Goal: Information Seeking & Learning: Learn about a topic

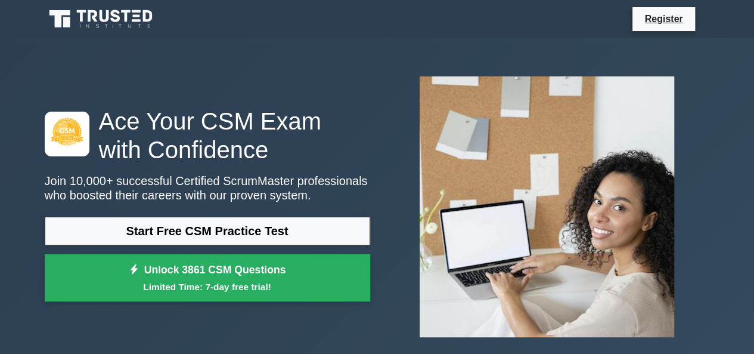
click at [244, 228] on link "Start Free CSM Practice Test" at bounding box center [208, 230] width 326 height 29
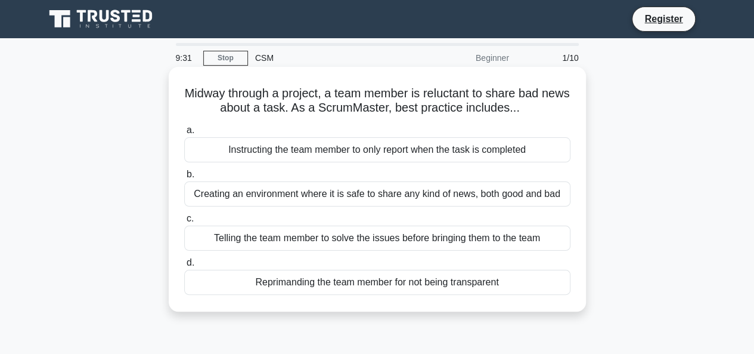
click at [333, 191] on div "Creating an environment where it is safe to share any kind of news, both good a…" at bounding box center [377, 193] width 386 height 25
click at [184, 178] on input "b. Creating an environment where it is safe to share any kind of news, both goo…" at bounding box center [184, 175] width 0 height 8
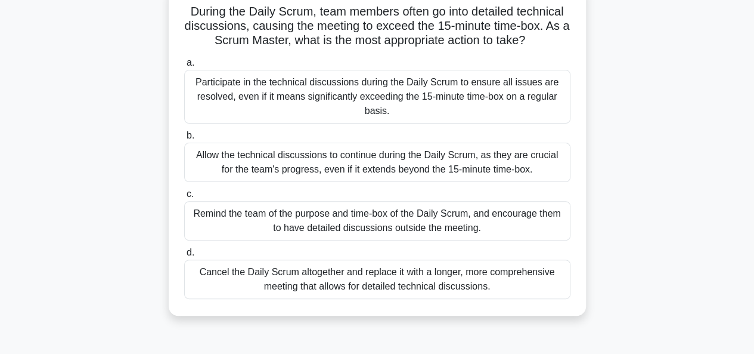
scroll to position [87, 0]
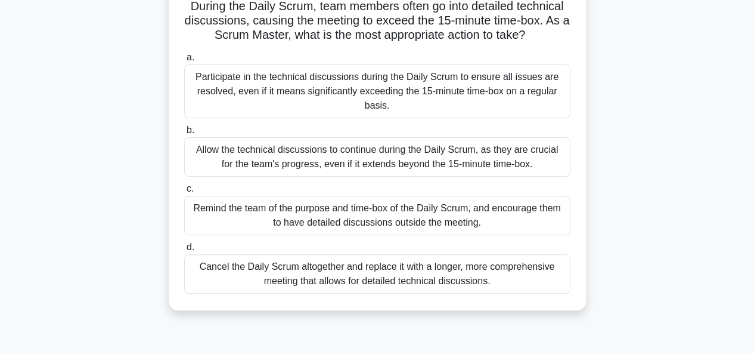
click at [345, 218] on div "Remind the team of the purpose and time-box of the Daily Scrum, and encourage t…" at bounding box center [377, 215] width 386 height 39
click at [184, 193] on input "c. Remind the team of the purpose and time-box of the Daily Scrum, and encourag…" at bounding box center [184, 189] width 0 height 8
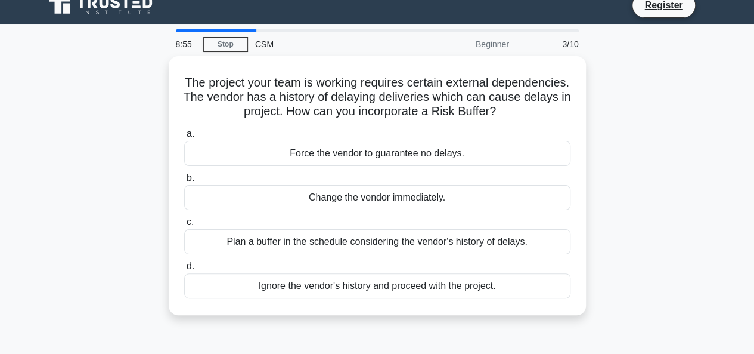
scroll to position [0, 0]
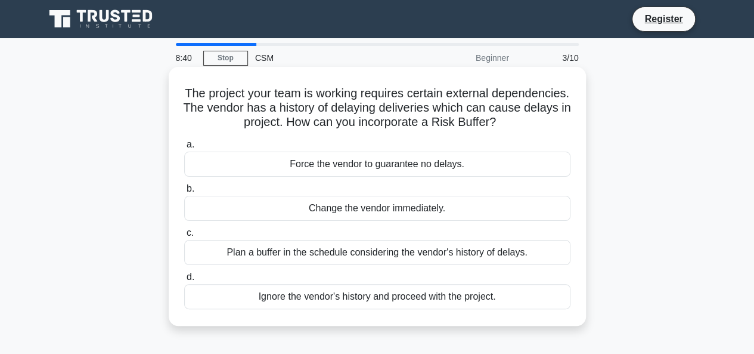
click at [345, 255] on div "Plan a buffer in the schedule considering the vendor's history of delays." at bounding box center [377, 252] width 386 height 25
click at [184, 237] on input "c. Plan a buffer in the schedule considering the vendor's history of delays." at bounding box center [184, 233] width 0 height 8
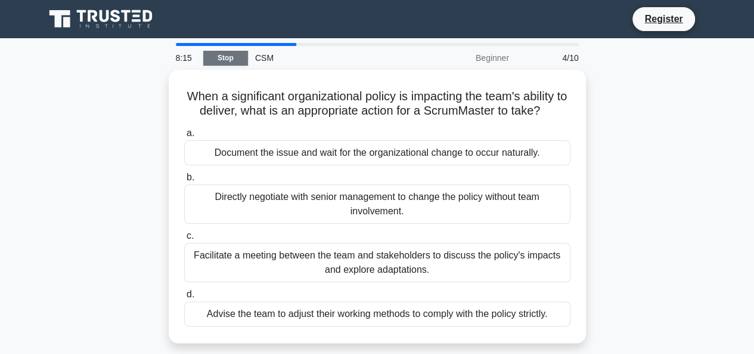
click at [224, 54] on link "Stop" at bounding box center [225, 58] width 45 height 15
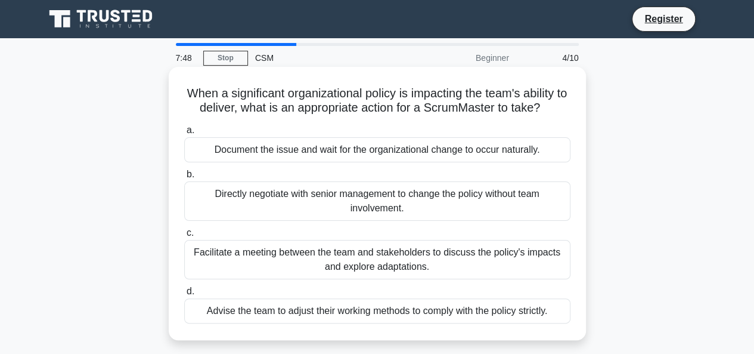
click at [290, 260] on div "Facilitate a meeting between the team and stakeholders to discuss the policy's …" at bounding box center [377, 259] width 386 height 39
click at [184, 237] on input "c. Facilitate a meeting between the team and stakeholders to discuss the policy…" at bounding box center [184, 233] width 0 height 8
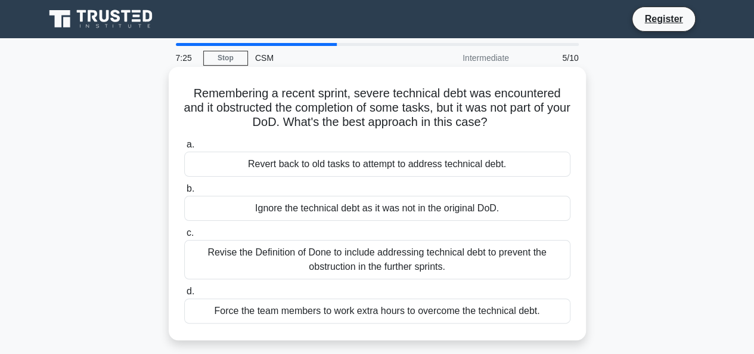
click at [394, 264] on div "Revise the Definition of Done to include addressing technical debt to prevent t…" at bounding box center [377, 259] width 386 height 39
click at [184, 237] on input "c. Revise the Definition of Done to include addressing technical debt to preven…" at bounding box center [184, 233] width 0 height 8
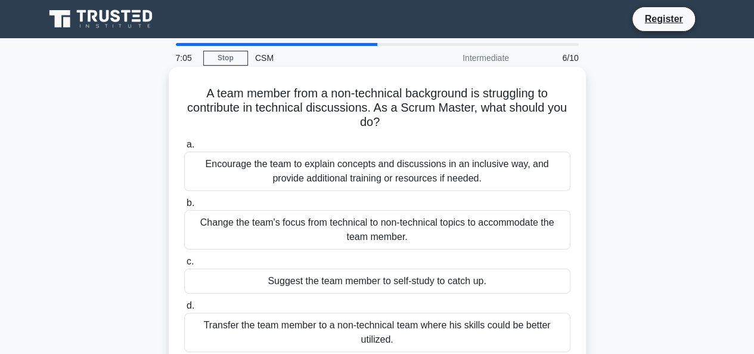
click at [379, 170] on div "Encourage the team to explain concepts and discussions in an inclusive way, and…" at bounding box center [377, 170] width 386 height 39
click at [184, 148] on input "a. Encourage the team to explain concepts and discussions in an inclusive way, …" at bounding box center [184, 145] width 0 height 8
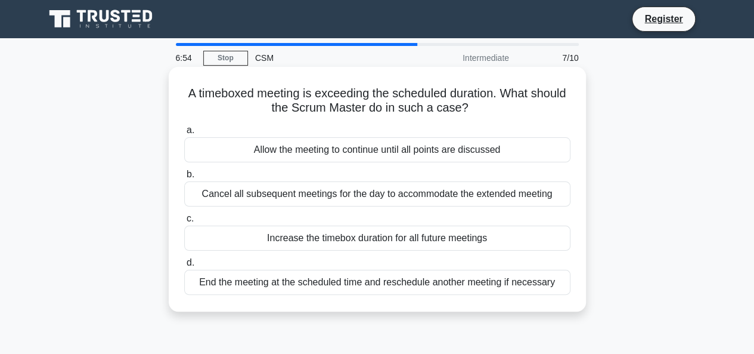
click at [351, 284] on div "End the meeting at the scheduled time and reschedule another meeting if necessa…" at bounding box center [377, 282] width 386 height 25
click at [184, 267] on input "d. End the meeting at the scheduled time and reschedule another meeting if nece…" at bounding box center [184, 263] width 0 height 8
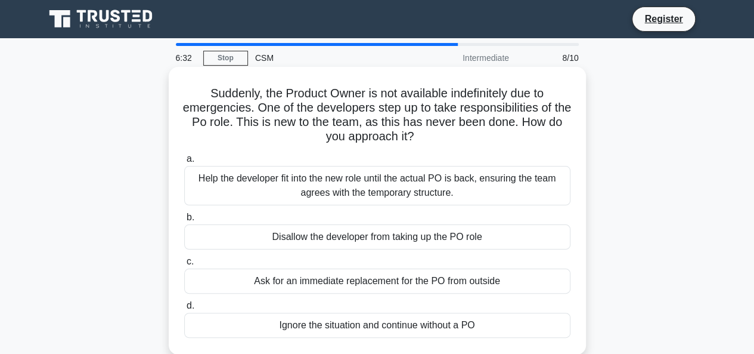
click at [341, 181] on div "Help the developer fit into the new role until the actual PO is back, ensuring …" at bounding box center [377, 185] width 386 height 39
click at [184, 163] on input "a. Help the developer fit into the new role until the actual PO is back, ensuri…" at bounding box center [184, 159] width 0 height 8
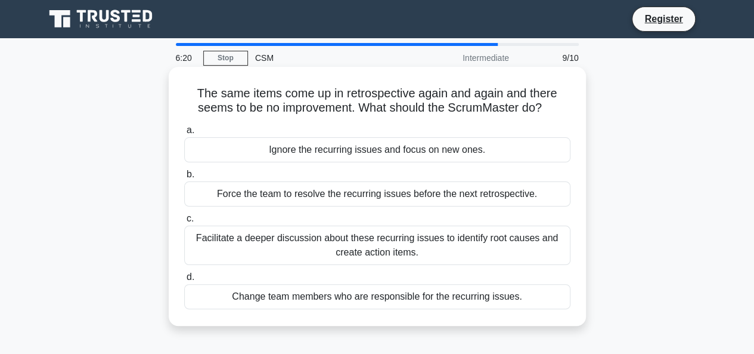
click at [278, 249] on div "Facilitate a deeper discussion about these recurring issues to identify root ca…" at bounding box center [377, 244] width 386 height 39
click at [184, 222] on input "c. Facilitate a deeper discussion about these recurring issues to identify root…" at bounding box center [184, 219] width 0 height 8
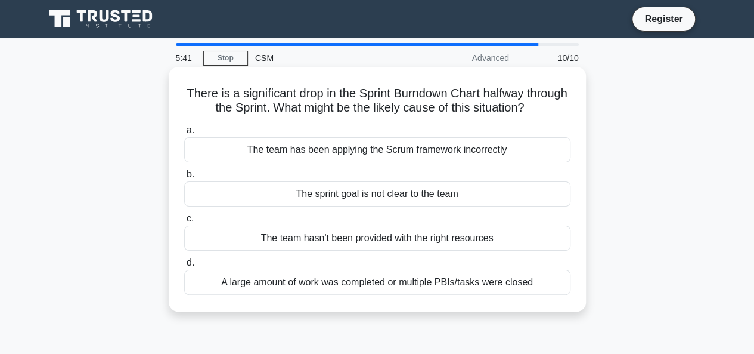
click at [362, 146] on div "The team has been applying the Scrum framework incorrectly" at bounding box center [377, 149] width 386 height 25
click at [184, 134] on input "a. The team has been applying the Scrum framework incorrectly" at bounding box center [184, 130] width 0 height 8
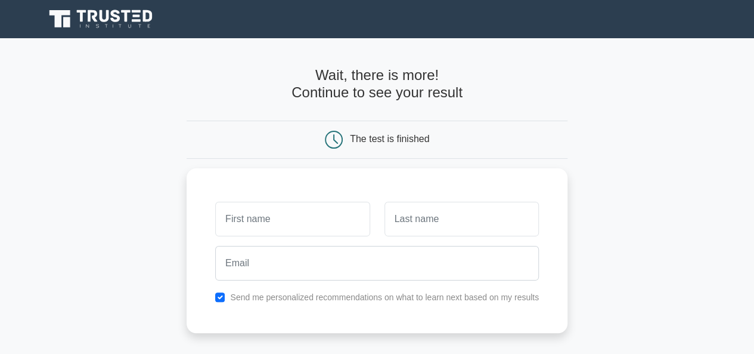
click at [281, 210] on input "text" at bounding box center [292, 216] width 154 height 35
type input "Vandhana"
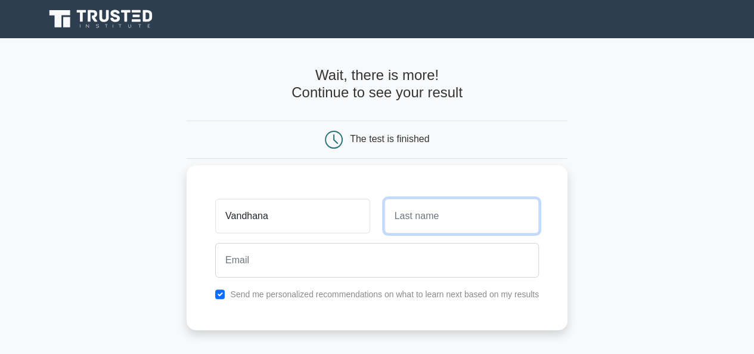
click at [422, 221] on input "text" at bounding box center [462, 216] width 154 height 35
type input "Thatisetti"
click at [215, 296] on div "Send me personalized recommendations on what to learn next based on my results" at bounding box center [377, 294] width 338 height 14
click at [219, 295] on input "checkbox" at bounding box center [220, 294] width 10 height 10
checkbox input "false"
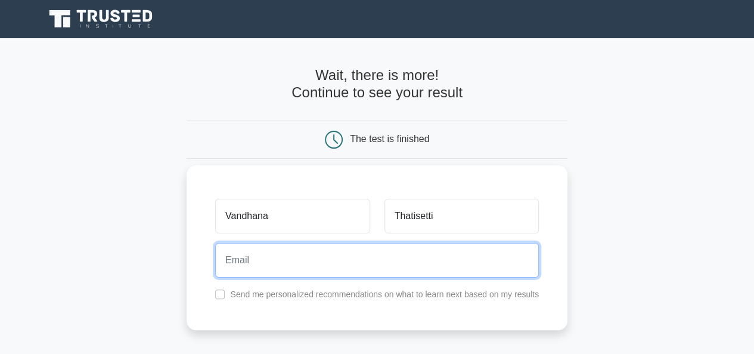
click at [274, 261] on input "email" at bounding box center [377, 260] width 324 height 35
type input "bubblyvandhana@gmail.com"
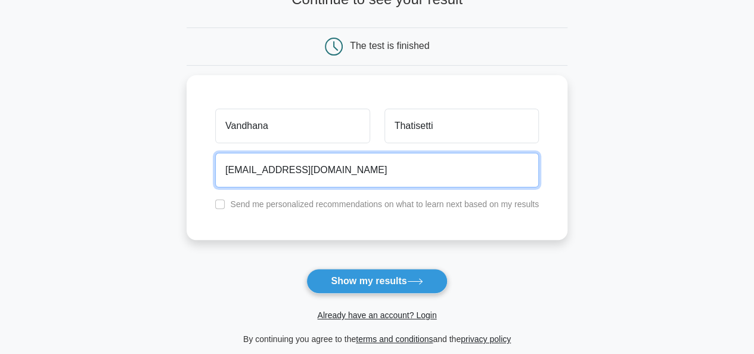
scroll to position [98, 0]
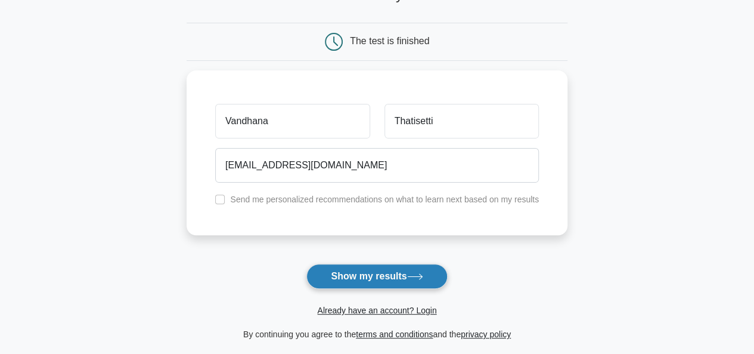
click at [381, 283] on button "Show my results" at bounding box center [376, 276] width 141 height 25
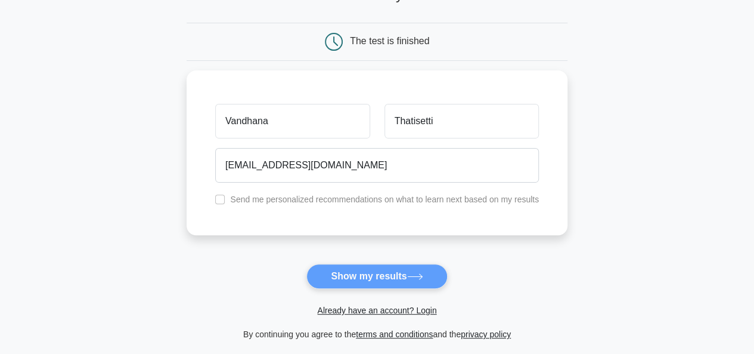
click at [360, 270] on form "Wait, there is more! Continue to see your result The test is finished Vandhana" at bounding box center [377, 155] width 381 height 372
click at [354, 276] on form "Wait, there is more! Continue to see your result The test is finished Vandhana" at bounding box center [377, 155] width 381 height 372
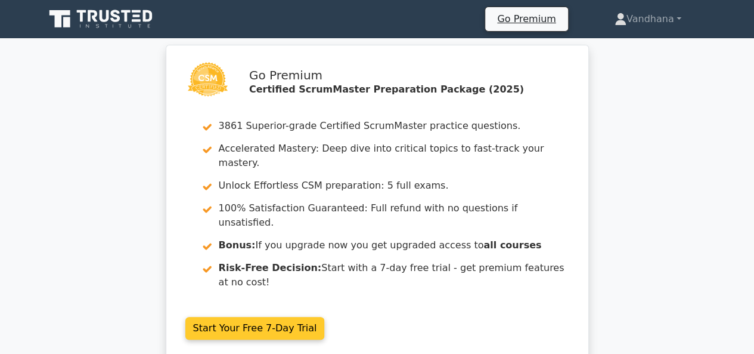
click at [236, 317] on link "Start Your Free 7-Day Trial" at bounding box center [255, 328] width 140 height 23
